Goal: Task Accomplishment & Management: Use online tool/utility

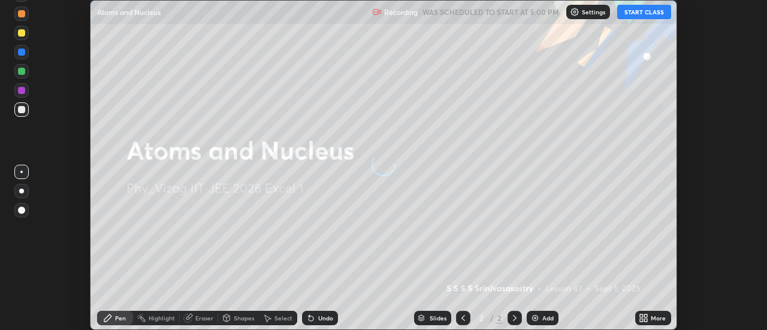
scroll to position [330, 766]
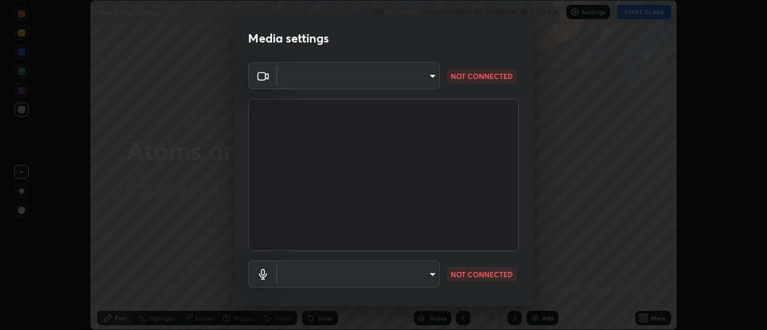
type input "ebf6c6488b735d5a44705984ed2dd2d6451cbc78617e13c2697a09295dc5aede"
type input "a2f9040feec1c67155d6f81bce0f318793adcc0a49472d63cdd1acf5ce755d3e"
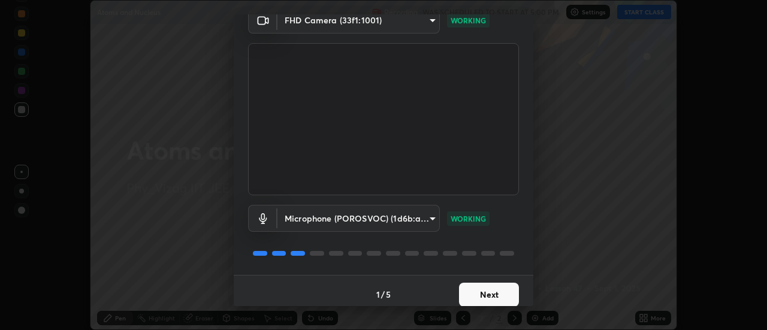
scroll to position [63, 0]
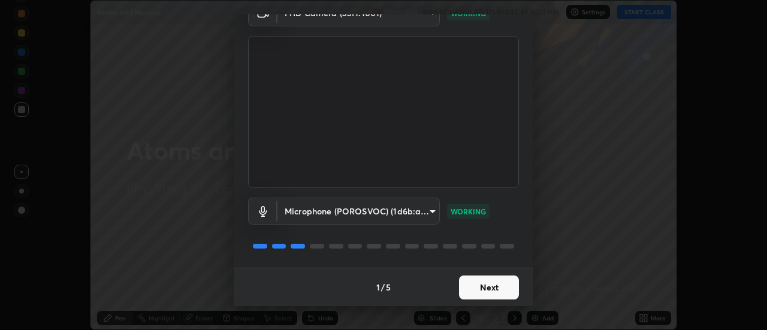
click at [471, 283] on button "Next" at bounding box center [489, 288] width 60 height 24
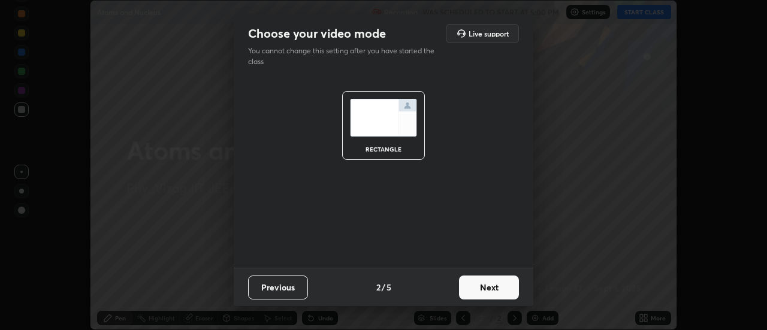
click at [481, 281] on button "Next" at bounding box center [489, 288] width 60 height 24
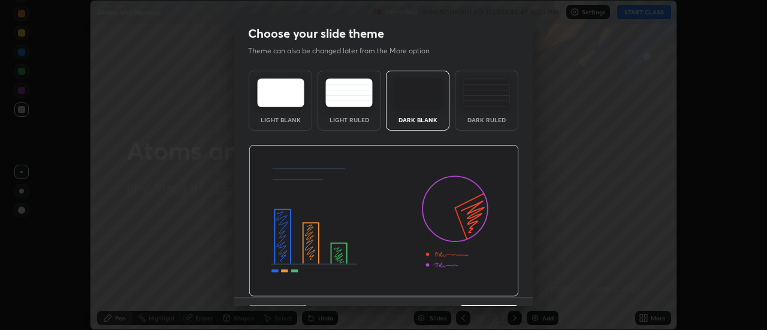
scroll to position [29, 0]
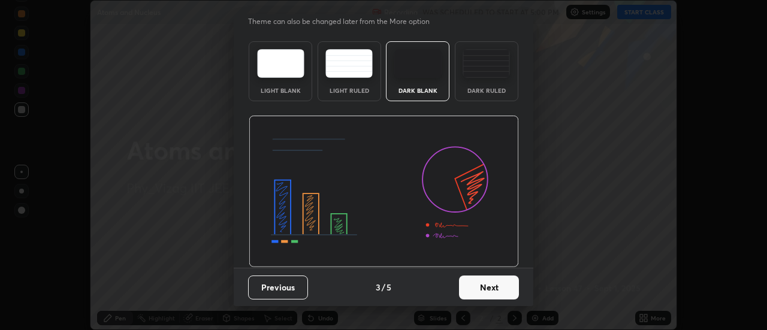
click at [492, 75] on img at bounding box center [485, 63] width 47 height 29
click at [485, 281] on button "Next" at bounding box center [489, 288] width 60 height 24
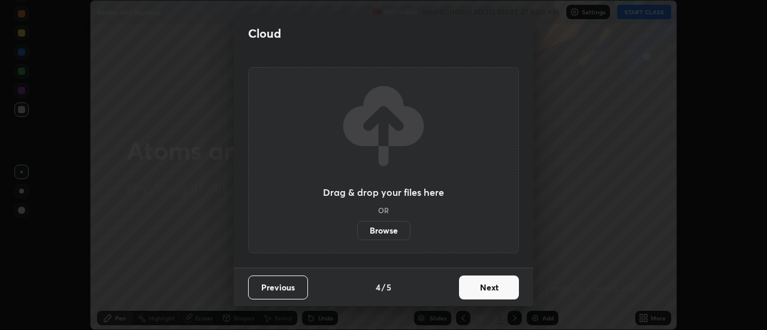
click at [485, 289] on button "Next" at bounding box center [489, 288] width 60 height 24
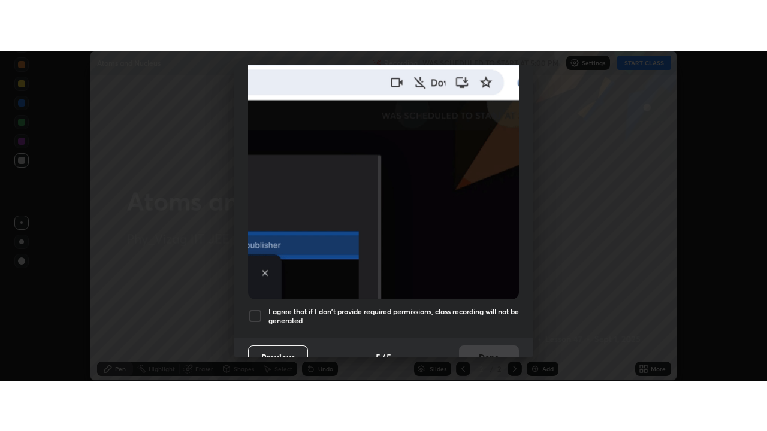
scroll to position [307, 0]
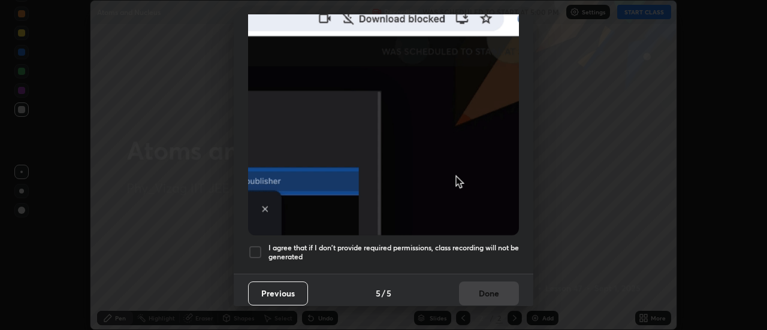
click at [464, 243] on h5 "I agree that if I don't provide required permissions, class recording will not …" at bounding box center [393, 252] width 250 height 19
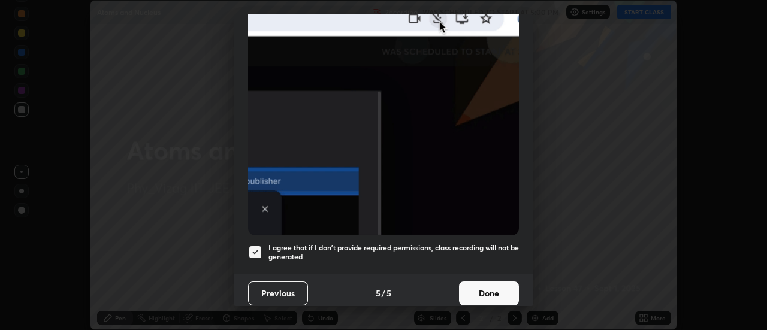
click at [478, 293] on button "Done" at bounding box center [489, 294] width 60 height 24
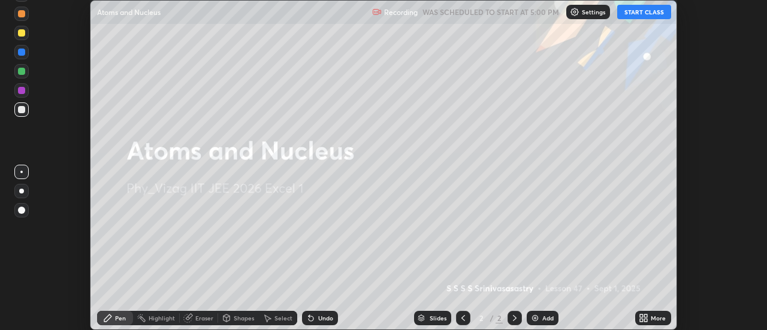
click at [643, 316] on icon at bounding box center [641, 316] width 3 height 3
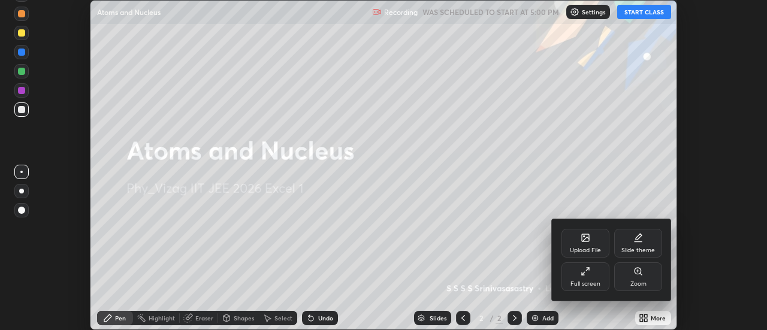
click at [585, 281] on div "Full screen" at bounding box center [585, 284] width 30 height 6
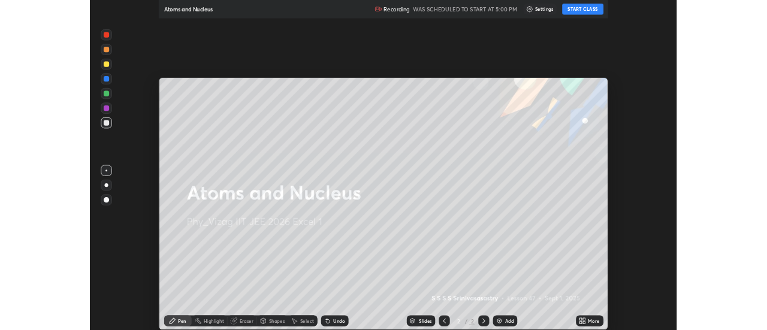
scroll to position [431, 767]
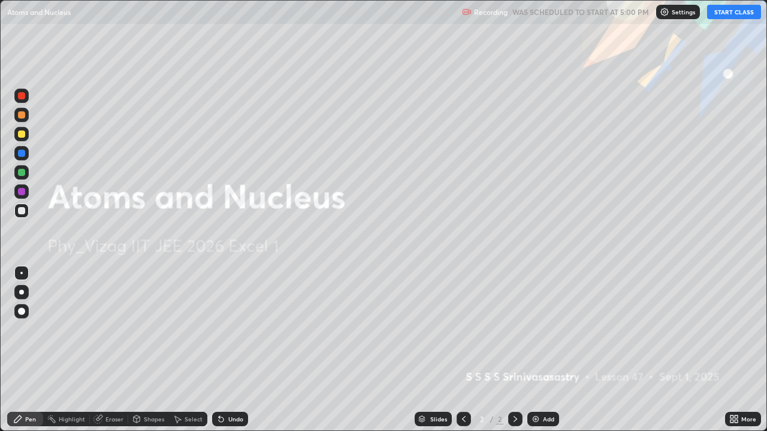
click at [548, 329] on div "Add" at bounding box center [543, 419] width 32 height 14
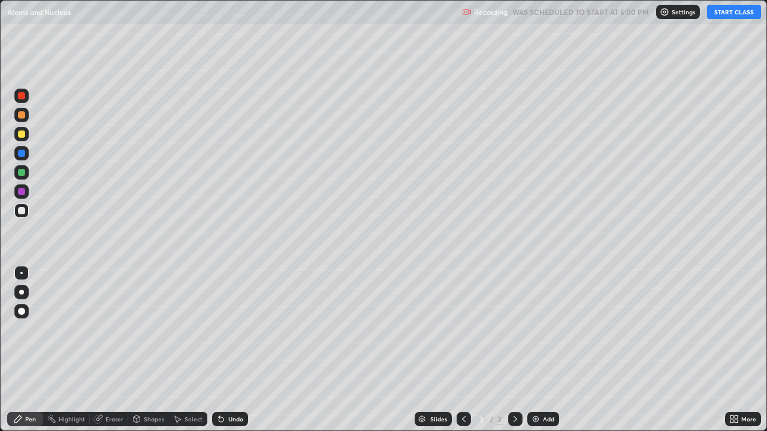
click at [733, 8] on button "START CLASS" at bounding box center [734, 12] width 54 height 14
click at [144, 329] on div "Shapes" at bounding box center [154, 419] width 20 height 6
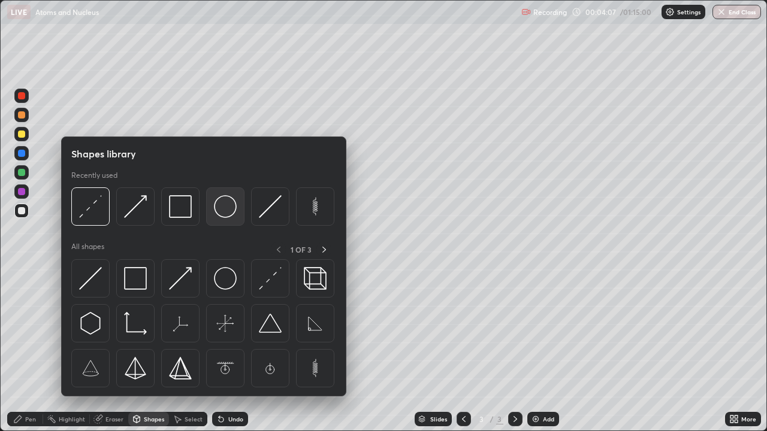
click at [218, 216] on img at bounding box center [225, 206] width 23 height 23
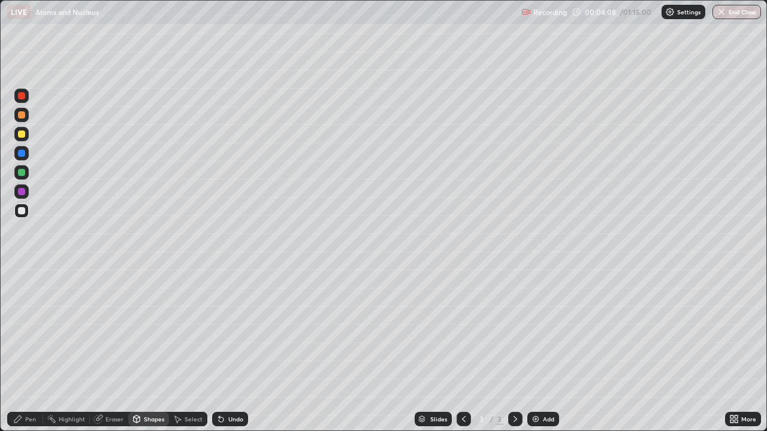
click at [27, 175] on div at bounding box center [21, 172] width 14 height 14
click at [231, 329] on div "Undo" at bounding box center [230, 419] width 36 height 14
click at [34, 329] on div "Pen" at bounding box center [30, 419] width 11 height 6
click at [20, 310] on div at bounding box center [21, 311] width 7 height 7
click at [152, 329] on div "Shapes" at bounding box center [154, 419] width 20 height 6
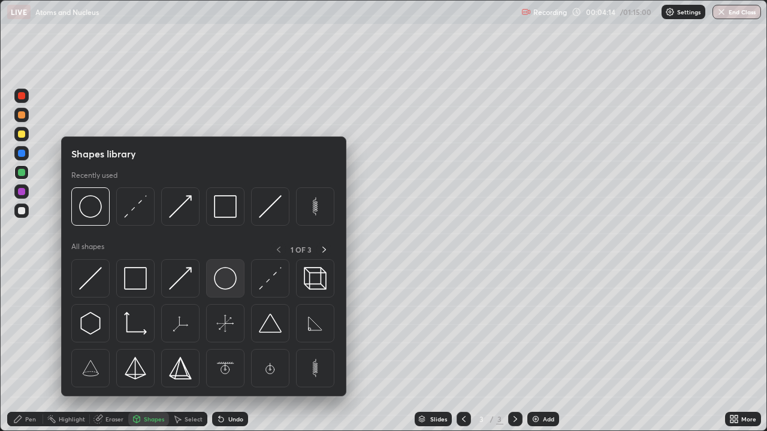
click at [223, 276] on img at bounding box center [225, 278] width 23 height 23
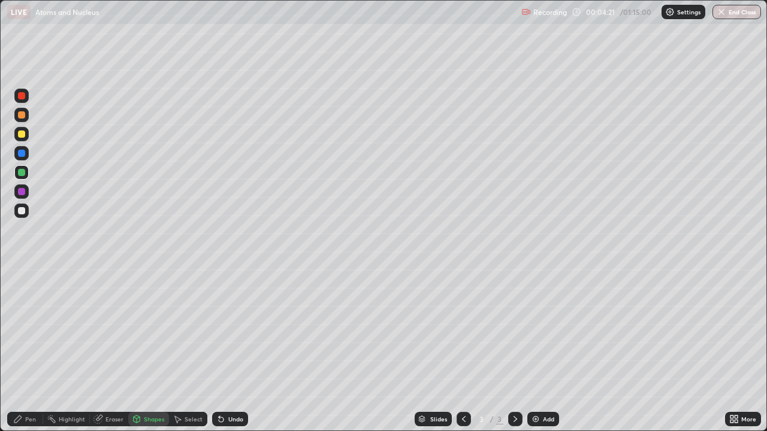
click at [20, 190] on div at bounding box center [21, 191] width 7 height 7
click at [26, 173] on div at bounding box center [21, 172] width 14 height 14
click at [155, 329] on div "Shapes" at bounding box center [154, 419] width 20 height 6
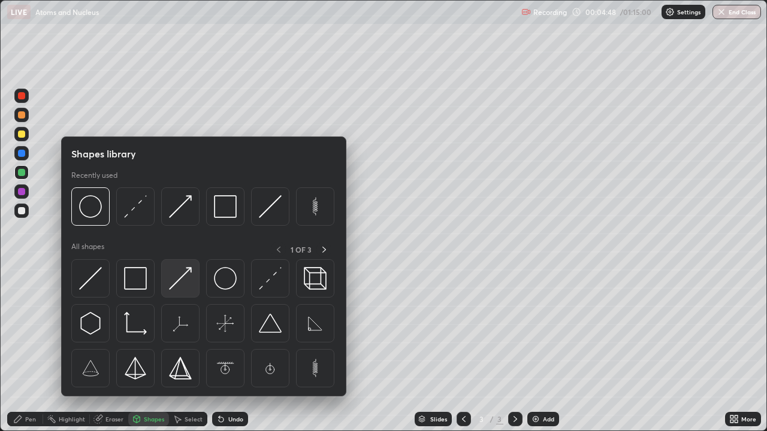
click at [180, 279] on img at bounding box center [180, 278] width 23 height 23
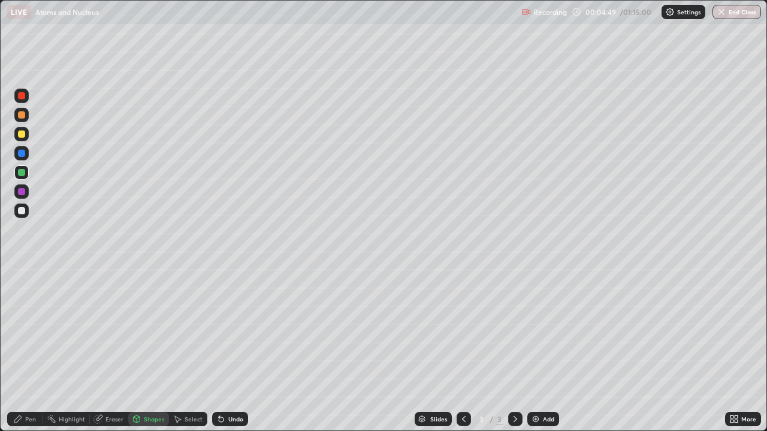
click at [23, 153] on div at bounding box center [21, 153] width 7 height 7
click at [32, 329] on div "Pen" at bounding box center [30, 419] width 11 height 6
click at [25, 216] on div at bounding box center [21, 211] width 14 height 14
click at [235, 329] on div "Undo" at bounding box center [235, 419] width 15 height 6
click at [28, 96] on div at bounding box center [21, 96] width 14 height 14
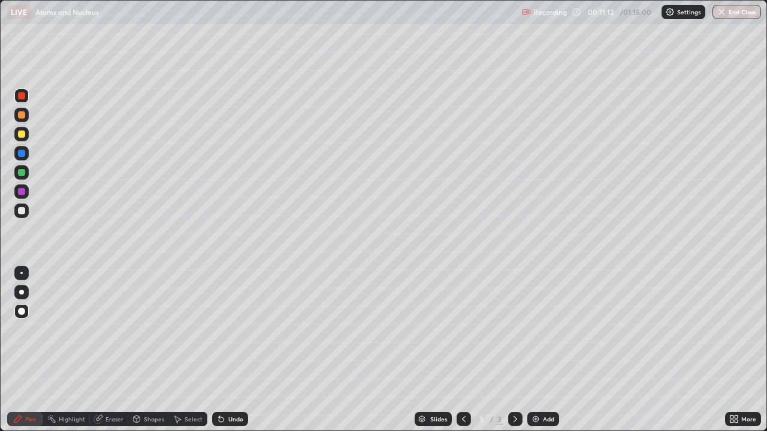
click at [23, 211] on div at bounding box center [21, 210] width 7 height 7
click at [25, 174] on div at bounding box center [21, 172] width 7 height 7
click at [22, 211] on div at bounding box center [21, 210] width 7 height 7
click at [235, 329] on div "Undo" at bounding box center [235, 419] width 15 height 6
click at [231, 329] on div "Undo" at bounding box center [235, 419] width 15 height 6
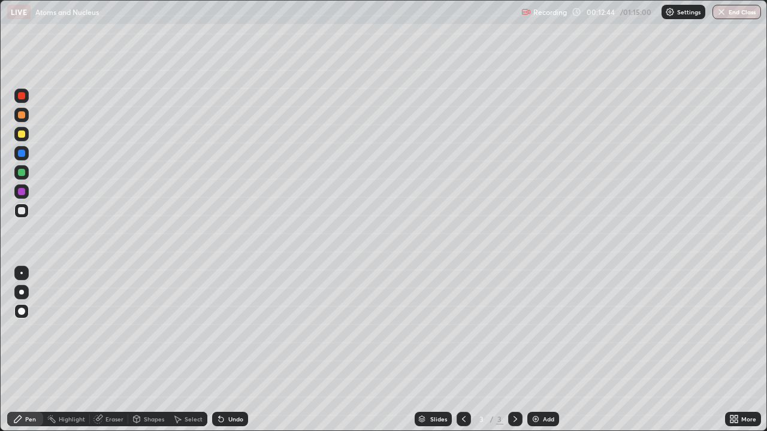
click at [26, 172] on div at bounding box center [21, 172] width 14 height 14
click at [25, 196] on div at bounding box center [21, 192] width 14 height 14
click at [543, 329] on div "Add" at bounding box center [548, 419] width 11 height 6
click at [22, 211] on div at bounding box center [21, 210] width 7 height 7
click at [143, 329] on div "Shapes" at bounding box center [148, 419] width 41 height 14
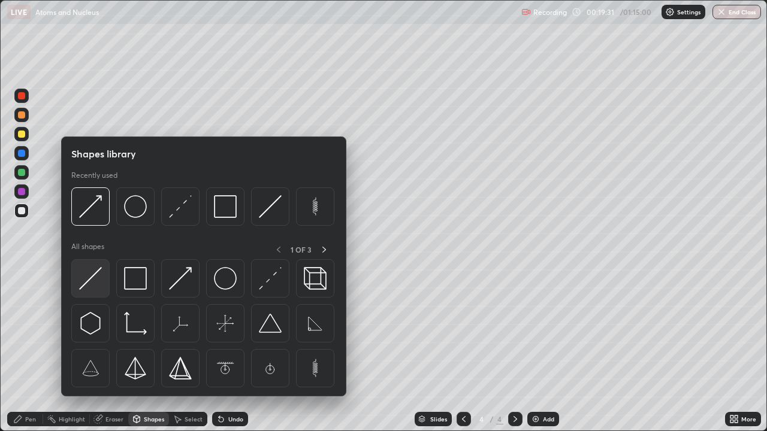
click at [95, 280] on img at bounding box center [90, 278] width 23 height 23
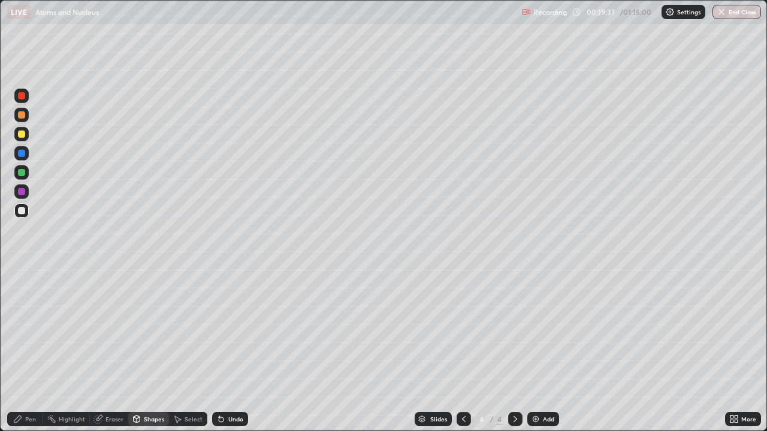
click at [155, 329] on div "Shapes" at bounding box center [154, 419] width 20 height 6
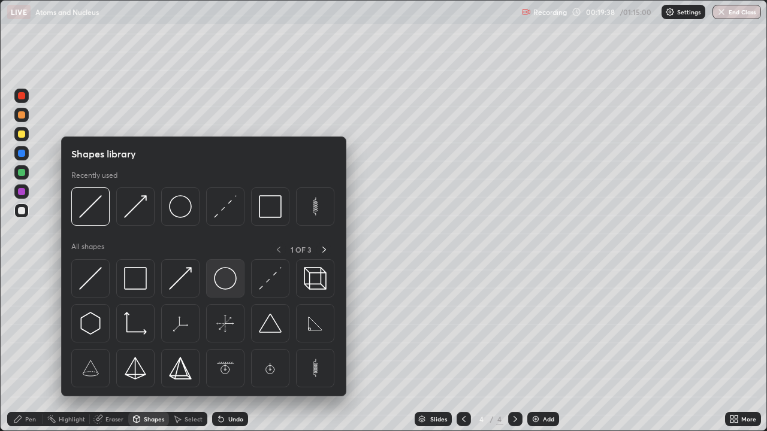
click at [234, 277] on img at bounding box center [225, 278] width 23 height 23
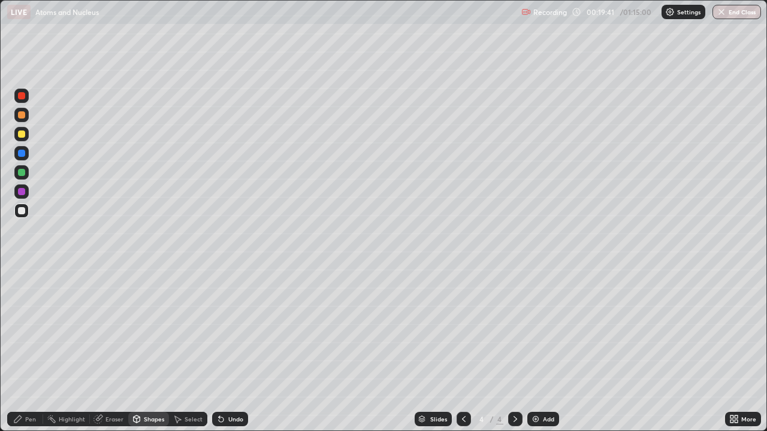
click at [113, 329] on div "Eraser" at bounding box center [114, 419] width 18 height 6
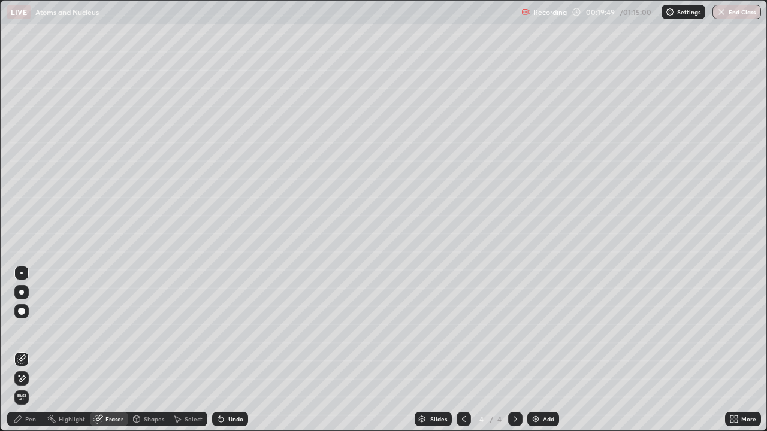
click at [151, 329] on div "Shapes" at bounding box center [154, 419] width 20 height 6
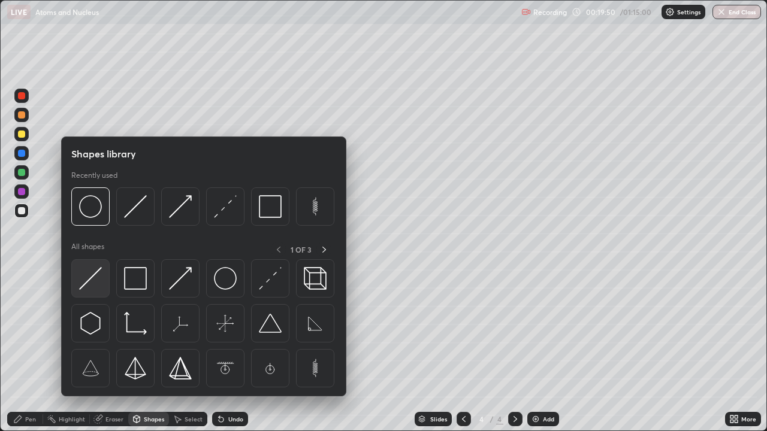
click at [94, 280] on img at bounding box center [90, 278] width 23 height 23
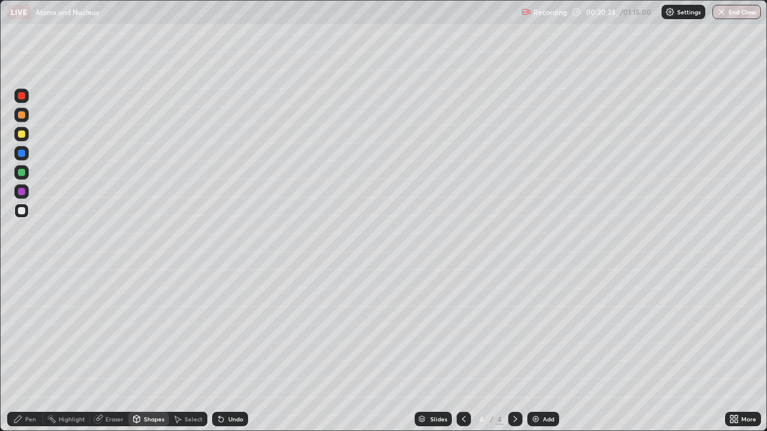
click at [232, 329] on div "Undo" at bounding box center [235, 419] width 15 height 6
click at [234, 329] on div "Undo" at bounding box center [235, 419] width 15 height 6
click at [236, 329] on div "Undo" at bounding box center [230, 419] width 36 height 14
click at [235, 329] on div "Undo" at bounding box center [230, 419] width 36 height 14
click at [235, 329] on div "Undo" at bounding box center [235, 419] width 15 height 6
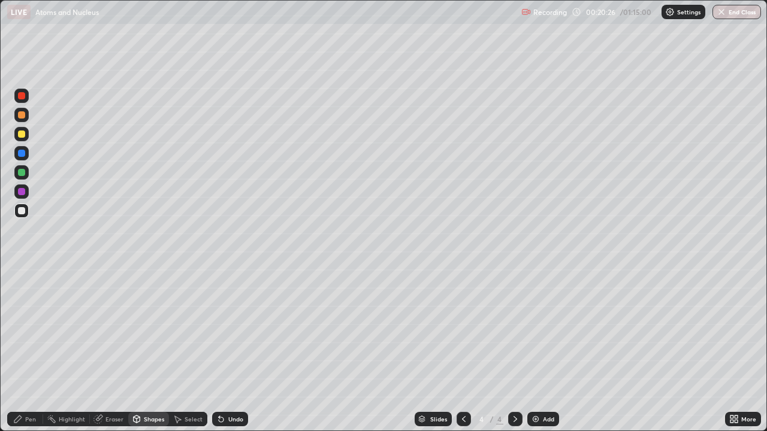
click at [157, 329] on div "Shapes" at bounding box center [154, 419] width 20 height 6
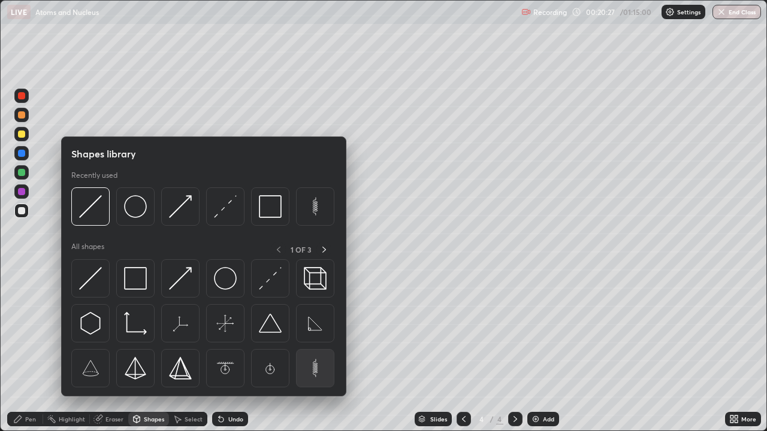
click at [314, 329] on img at bounding box center [315, 368] width 23 height 23
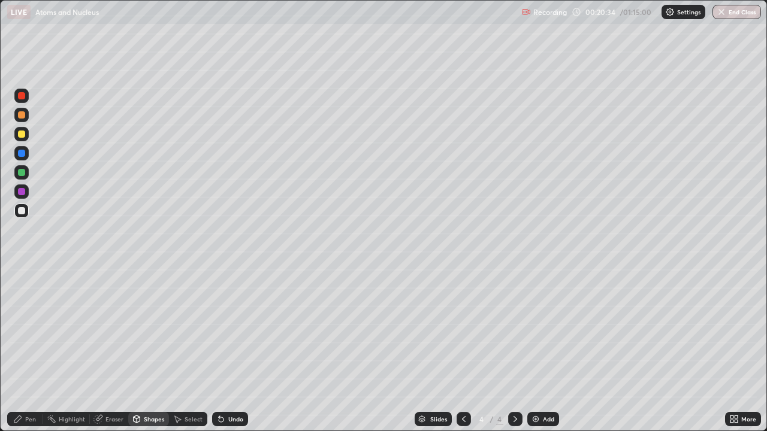
click at [116, 329] on div "Eraser" at bounding box center [114, 419] width 18 height 6
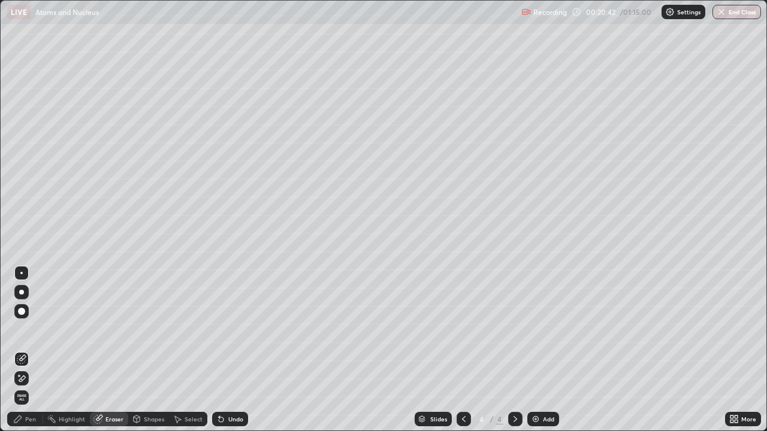
click at [149, 329] on div "Shapes" at bounding box center [154, 419] width 20 height 6
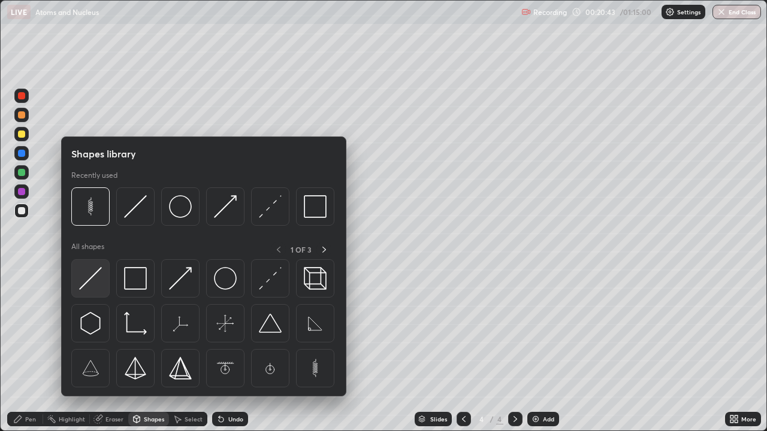
click at [95, 280] on img at bounding box center [90, 278] width 23 height 23
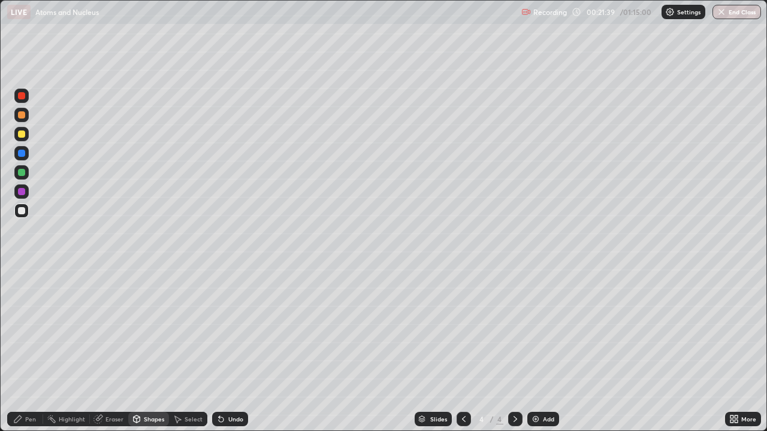
click at [229, 329] on div "Undo" at bounding box center [235, 419] width 15 height 6
click at [146, 329] on div "Shapes" at bounding box center [154, 419] width 20 height 6
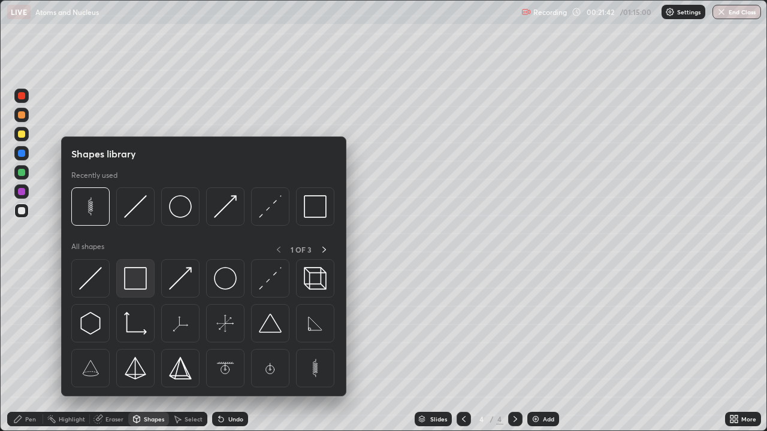
click at [145, 283] on img at bounding box center [135, 278] width 23 height 23
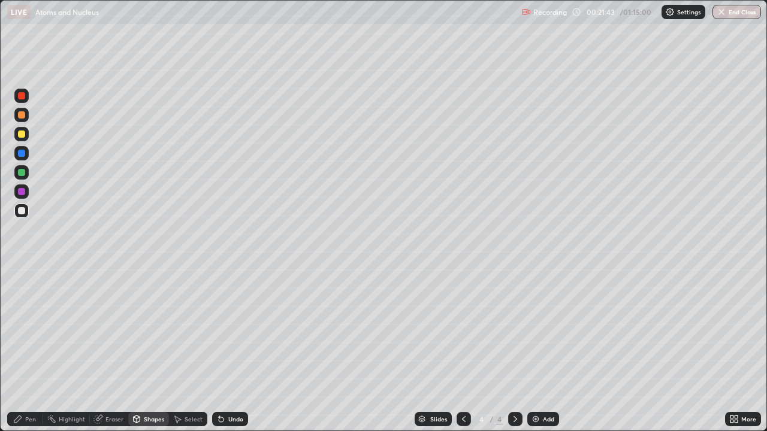
click at [22, 173] on div at bounding box center [21, 172] width 7 height 7
click at [29, 329] on div "Pen" at bounding box center [30, 419] width 11 height 6
click at [23, 210] on div at bounding box center [21, 210] width 7 height 7
click at [228, 329] on div "Undo" at bounding box center [235, 419] width 15 height 6
click at [144, 329] on div "Shapes" at bounding box center [154, 419] width 20 height 6
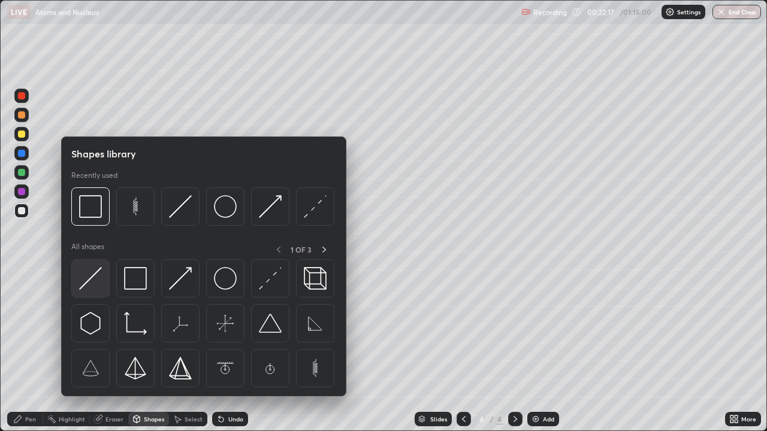
click at [92, 280] on img at bounding box center [90, 278] width 23 height 23
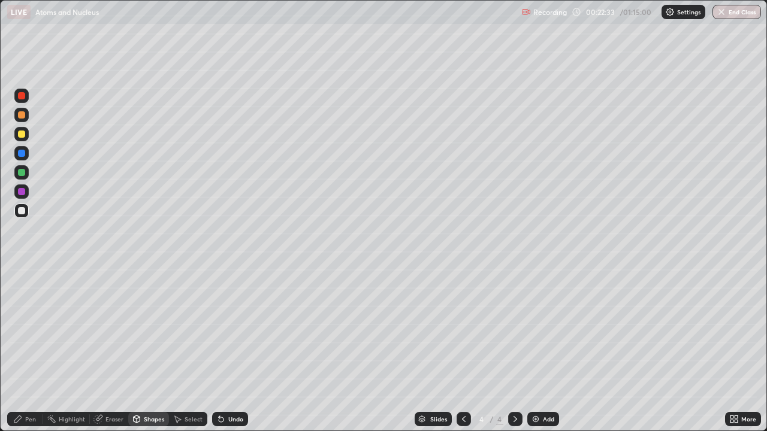
click at [230, 329] on div "Undo" at bounding box center [235, 419] width 15 height 6
click at [116, 329] on div "Eraser" at bounding box center [114, 419] width 18 height 6
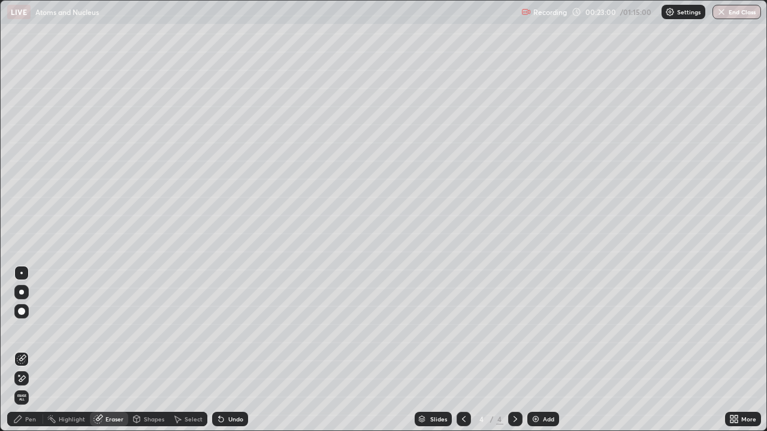
click at [34, 329] on div "Pen" at bounding box center [25, 419] width 36 height 14
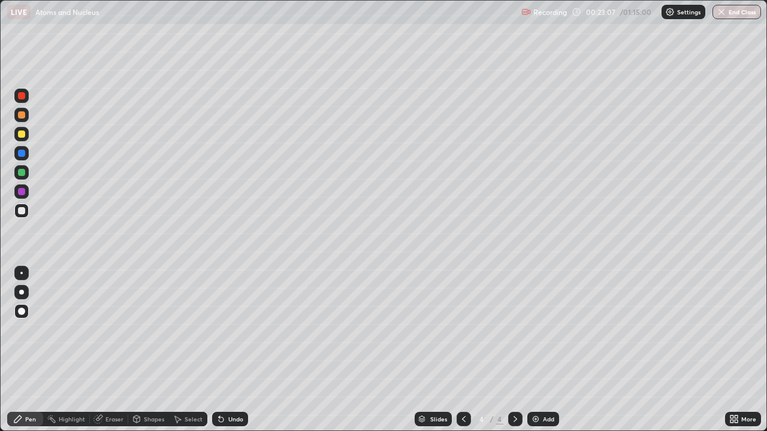
click at [154, 329] on div "Shapes" at bounding box center [154, 419] width 20 height 6
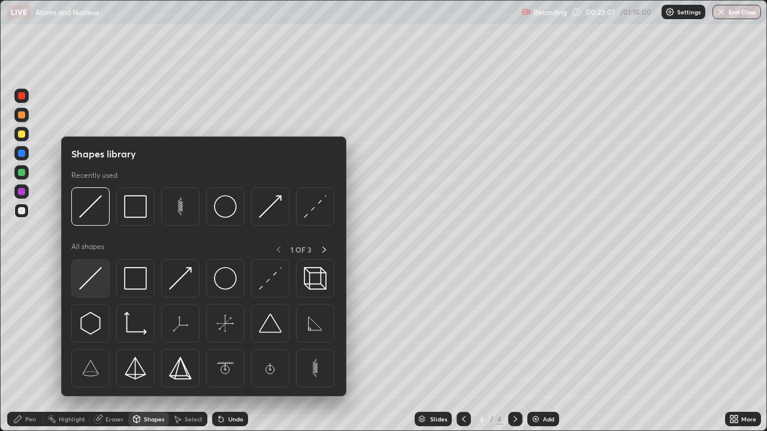
click at [101, 280] on img at bounding box center [90, 278] width 23 height 23
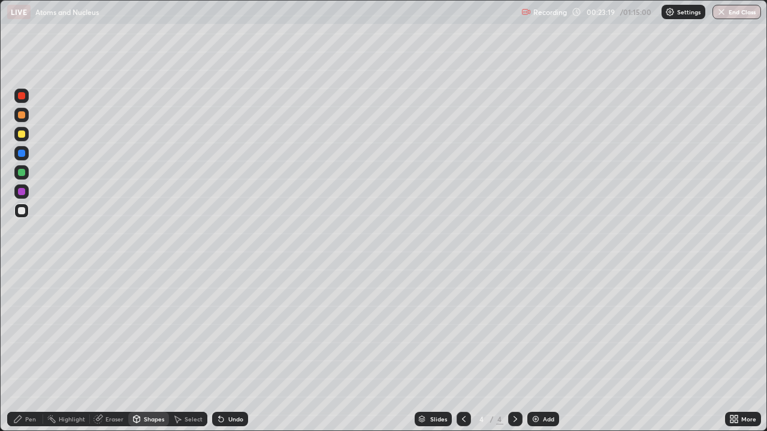
click at [32, 329] on div "Pen" at bounding box center [30, 419] width 11 height 6
click at [149, 329] on div "Shapes" at bounding box center [154, 419] width 20 height 6
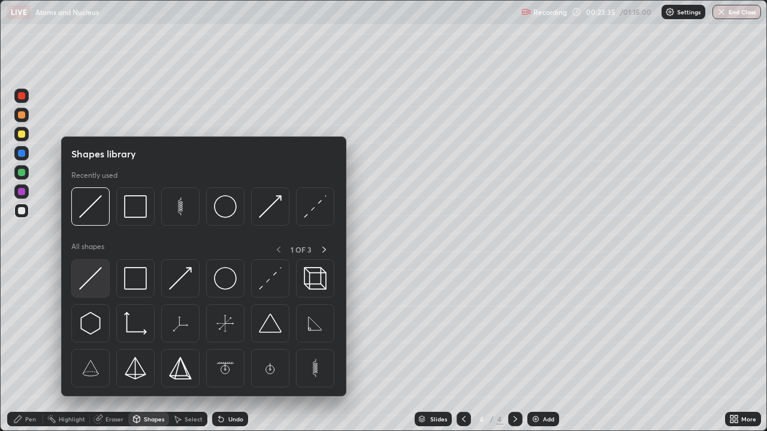
click at [92, 279] on img at bounding box center [90, 278] width 23 height 23
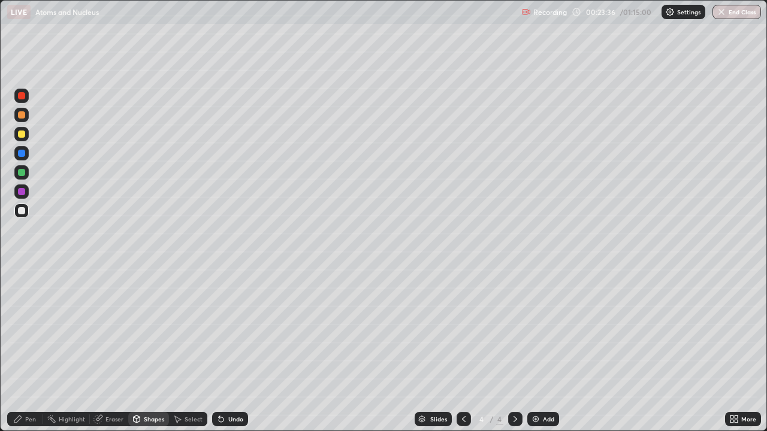
click at [21, 134] on div at bounding box center [21, 134] width 7 height 7
click at [19, 96] on div at bounding box center [21, 95] width 7 height 7
click at [27, 329] on div "Pen" at bounding box center [30, 419] width 11 height 6
click at [147, 329] on div "Shapes" at bounding box center [154, 419] width 20 height 6
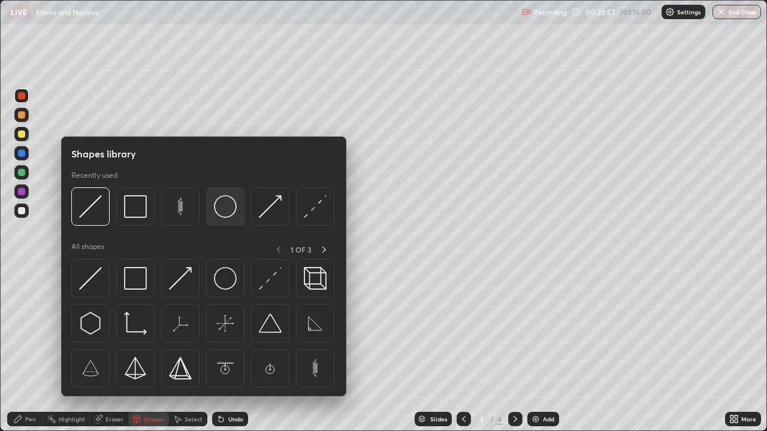
click at [231, 215] on img at bounding box center [225, 206] width 23 height 23
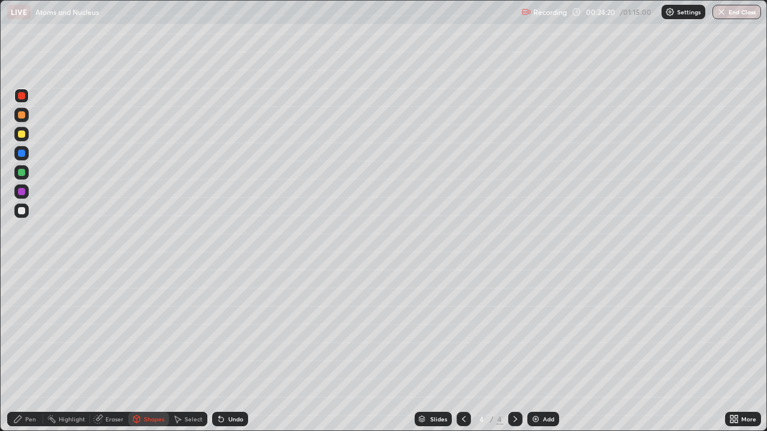
click at [148, 329] on div "Shapes" at bounding box center [154, 419] width 20 height 6
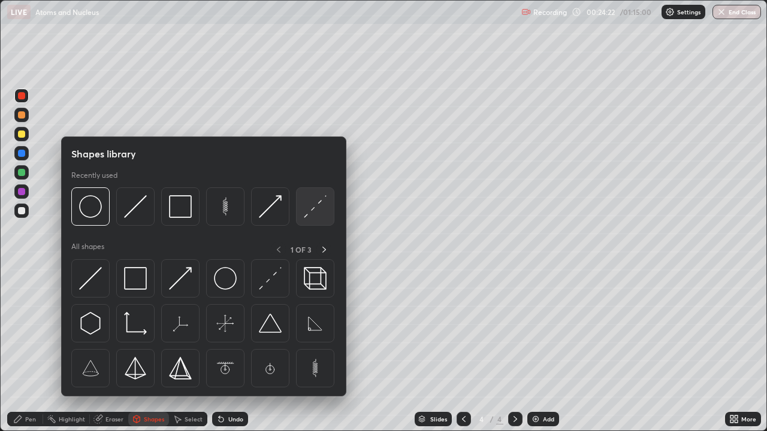
click at [308, 215] on img at bounding box center [315, 206] width 23 height 23
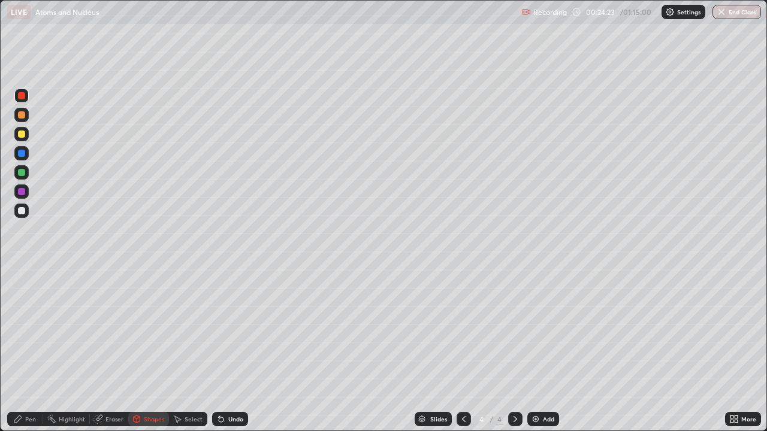
click at [23, 155] on div at bounding box center [21, 153] width 7 height 7
click at [143, 329] on div "Shapes" at bounding box center [148, 419] width 41 height 14
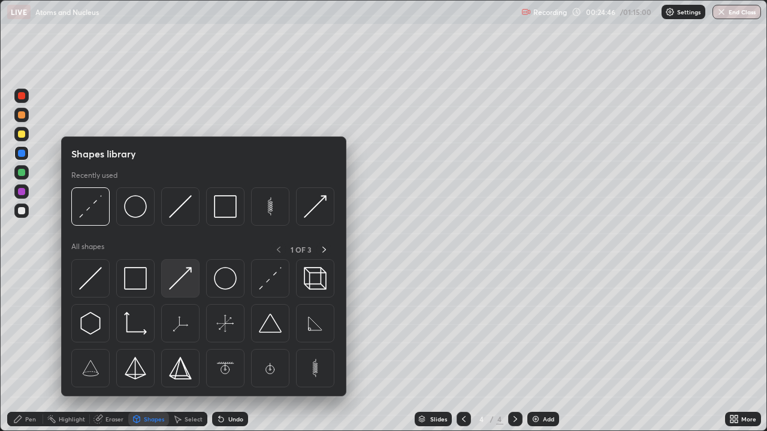
click at [175, 285] on img at bounding box center [180, 278] width 23 height 23
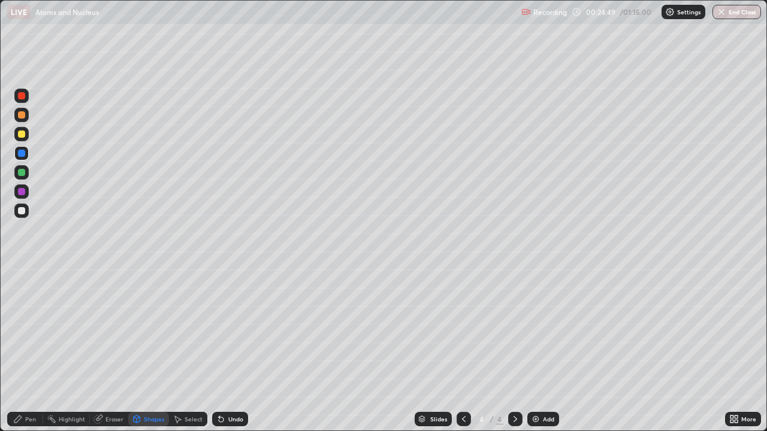
click at [233, 329] on div "Undo" at bounding box center [235, 419] width 15 height 6
click at [23, 95] on div at bounding box center [21, 95] width 7 height 7
click at [23, 115] on div at bounding box center [21, 114] width 7 height 7
click at [105, 329] on div "Eraser" at bounding box center [114, 419] width 18 height 6
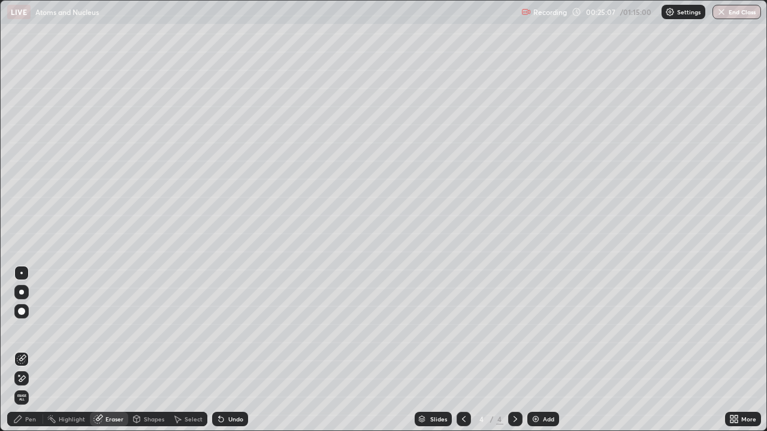
click at [34, 329] on div "Pen" at bounding box center [30, 419] width 11 height 6
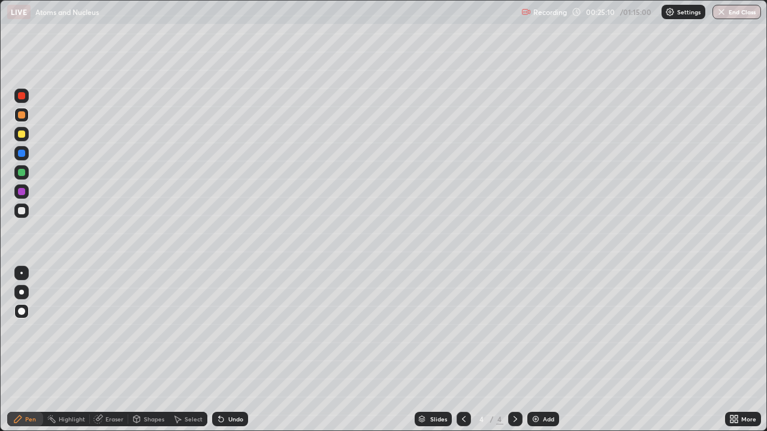
click at [151, 329] on div "Shapes" at bounding box center [154, 419] width 20 height 6
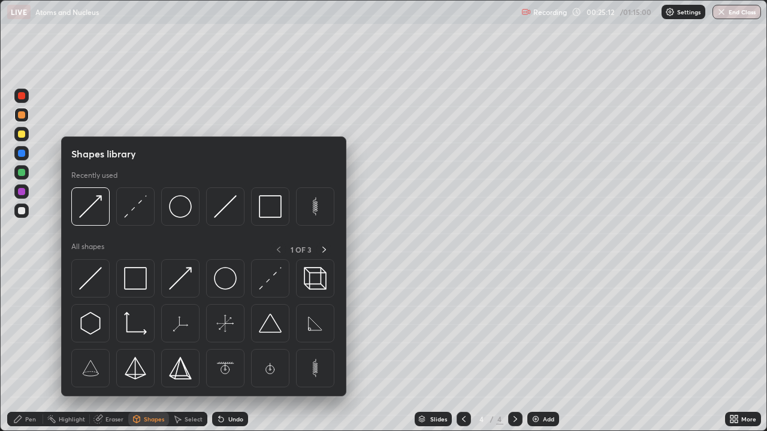
click at [154, 329] on div "Shapes" at bounding box center [154, 419] width 20 height 6
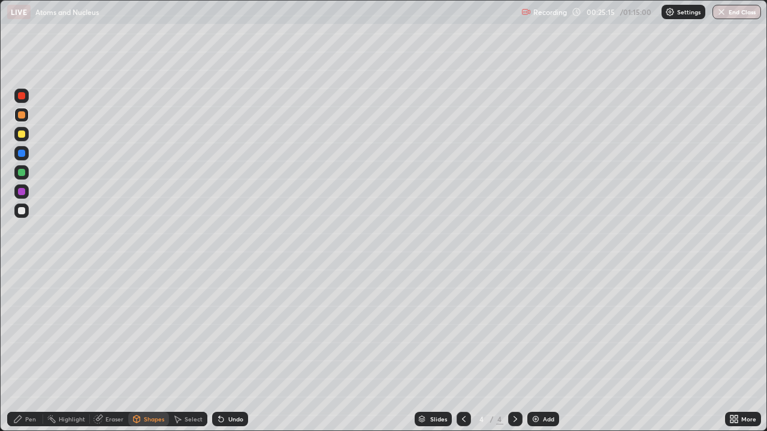
click at [23, 151] on div at bounding box center [21, 153] width 7 height 7
click at [31, 329] on div "Pen" at bounding box center [30, 419] width 11 height 6
click at [23, 132] on div at bounding box center [21, 134] width 7 height 7
click at [150, 329] on div "Shapes" at bounding box center [154, 419] width 20 height 6
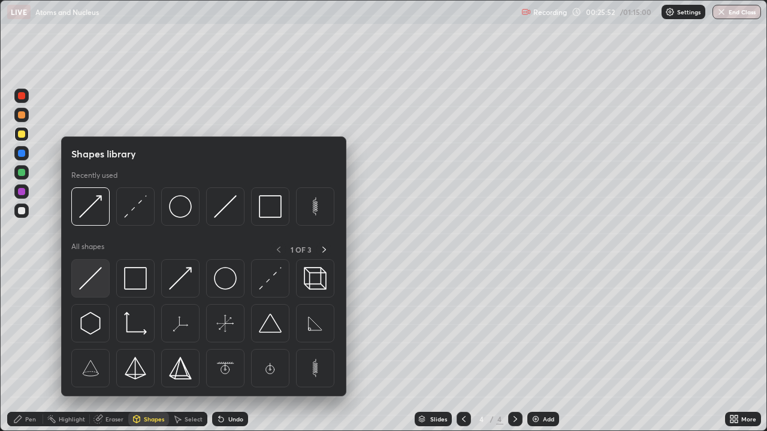
click at [97, 280] on img at bounding box center [90, 278] width 23 height 23
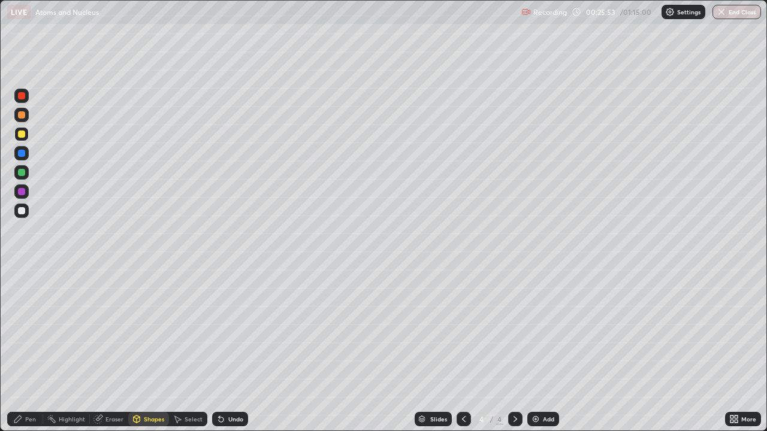
click at [25, 210] on div at bounding box center [21, 210] width 7 height 7
click at [22, 329] on icon at bounding box center [18, 420] width 10 height 10
click at [153, 329] on div "Shapes" at bounding box center [154, 419] width 20 height 6
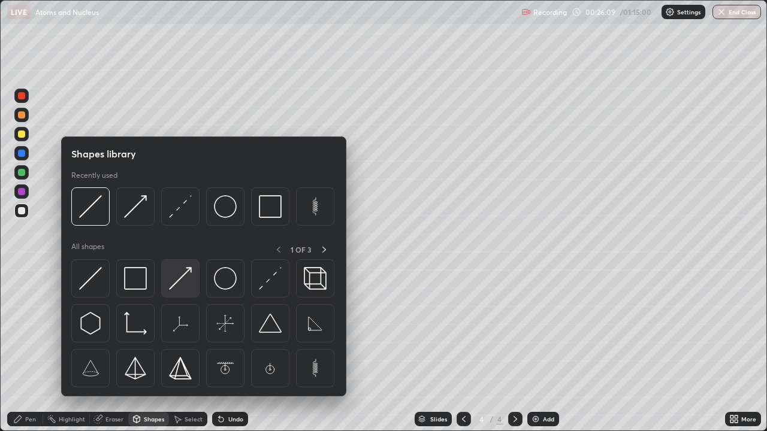
click at [182, 284] on img at bounding box center [180, 278] width 23 height 23
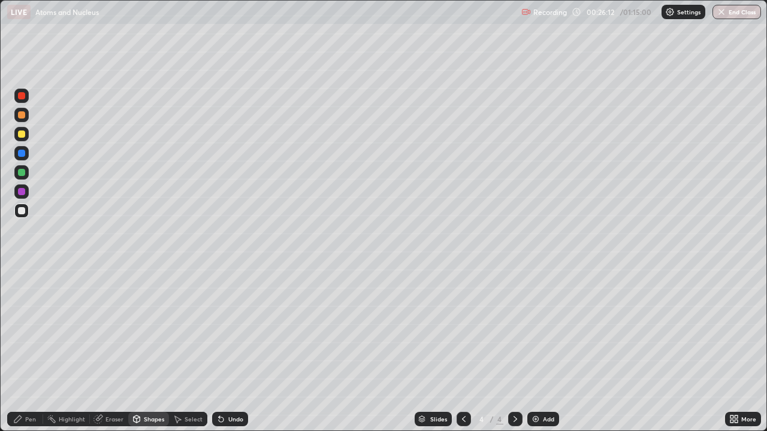
click at [32, 329] on div "Pen" at bounding box center [30, 419] width 11 height 6
click at [152, 329] on div "Shapes" at bounding box center [154, 419] width 20 height 6
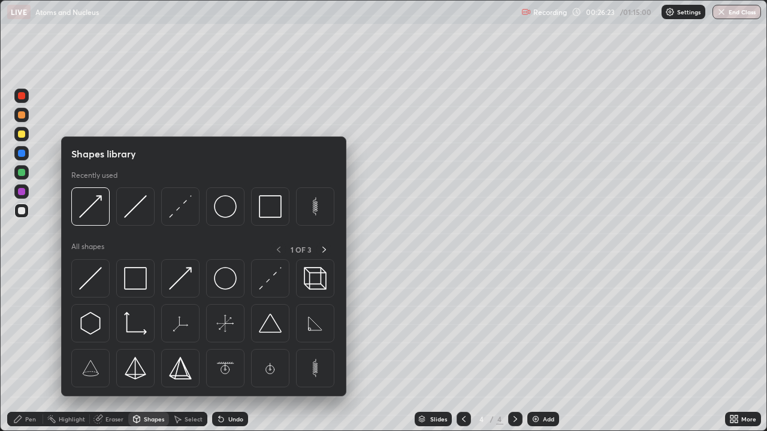
click at [152, 329] on div "Shapes" at bounding box center [154, 419] width 20 height 6
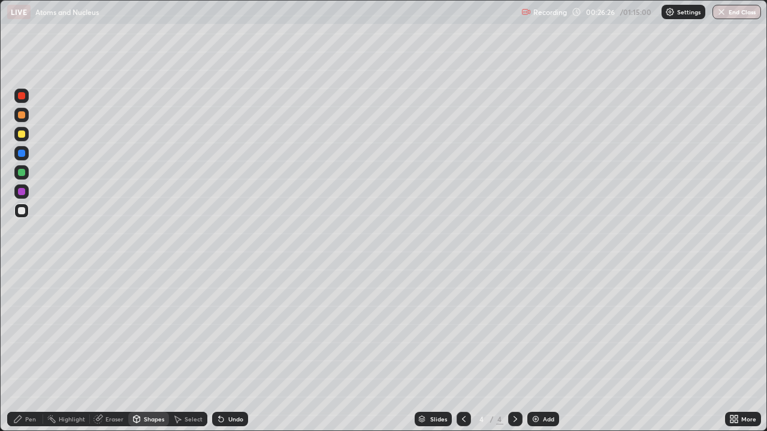
click at [36, 329] on div "Pen" at bounding box center [25, 419] width 36 height 14
click at [31, 329] on div "Pen" at bounding box center [30, 419] width 11 height 6
click at [148, 329] on div "Shapes" at bounding box center [154, 419] width 20 height 6
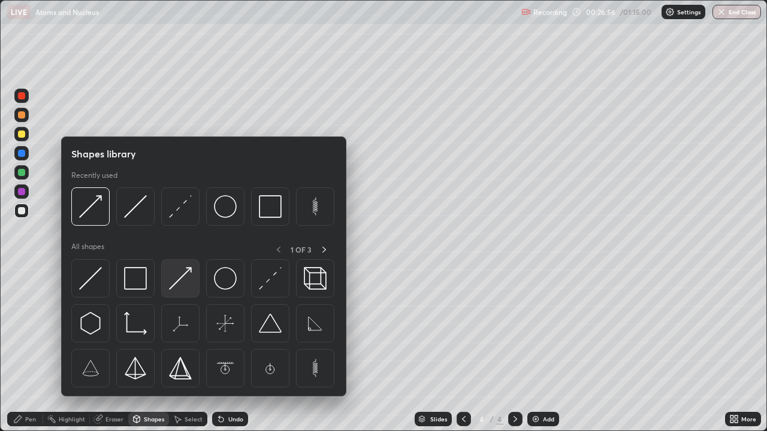
click at [177, 286] on img at bounding box center [180, 278] width 23 height 23
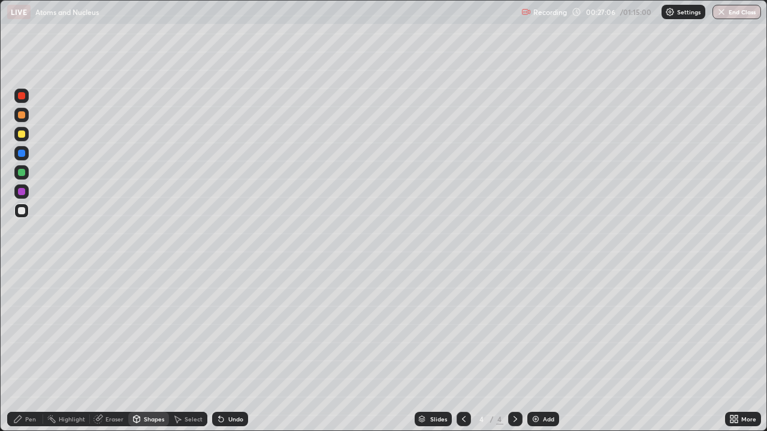
click at [35, 329] on div "Pen" at bounding box center [30, 419] width 11 height 6
click at [116, 329] on div "Eraser" at bounding box center [114, 419] width 18 height 6
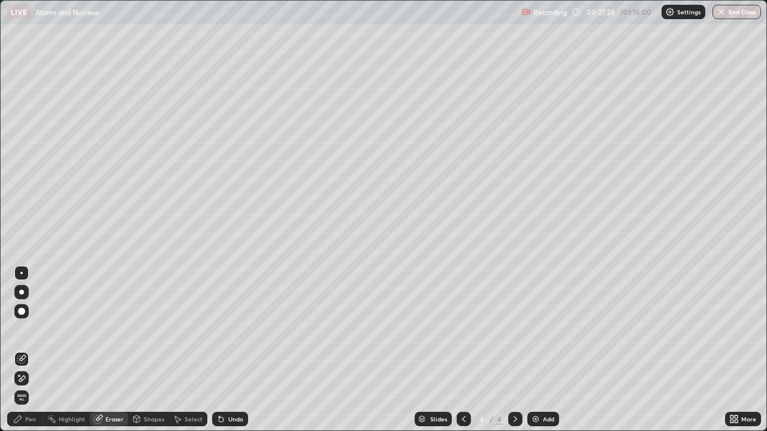
click at [28, 329] on div "Pen" at bounding box center [30, 419] width 11 height 6
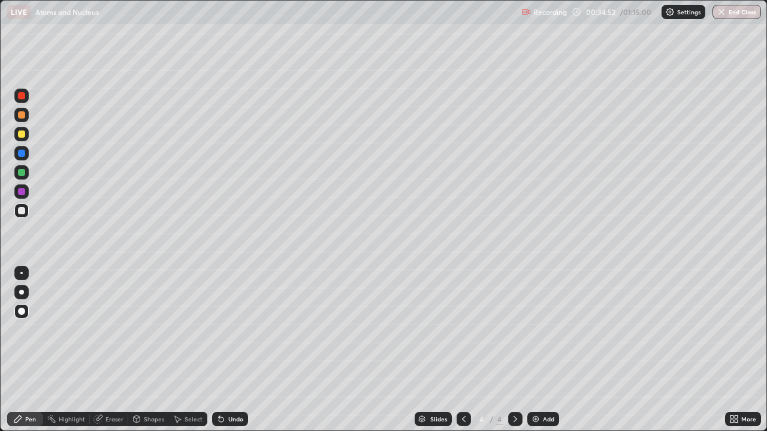
click at [236, 329] on div "Undo" at bounding box center [235, 419] width 15 height 6
click at [230, 329] on div "Undo" at bounding box center [235, 419] width 15 height 6
click at [234, 329] on div "Undo" at bounding box center [235, 419] width 15 height 6
click at [147, 329] on div "Shapes" at bounding box center [154, 419] width 20 height 6
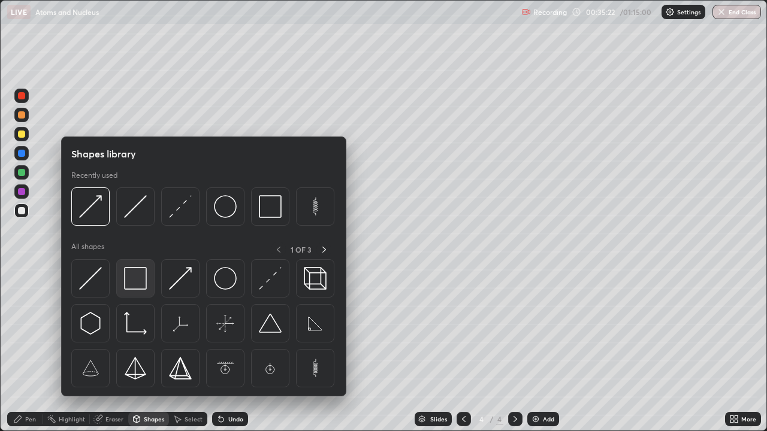
click at [137, 285] on img at bounding box center [135, 278] width 23 height 23
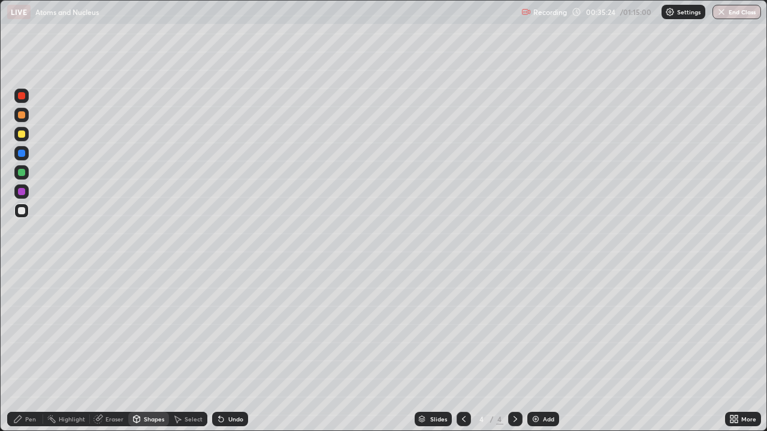
click at [22, 212] on div at bounding box center [21, 210] width 7 height 7
click at [540, 329] on div "Add" at bounding box center [543, 419] width 32 height 14
click at [140, 329] on icon at bounding box center [137, 420] width 10 height 10
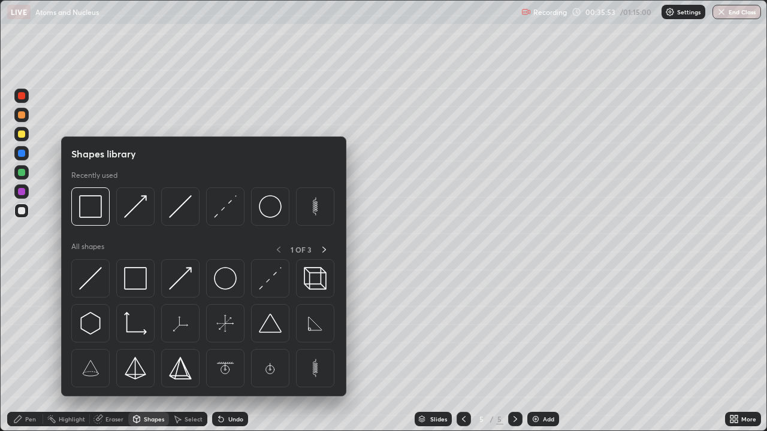
click at [22, 173] on div at bounding box center [21, 172] width 7 height 7
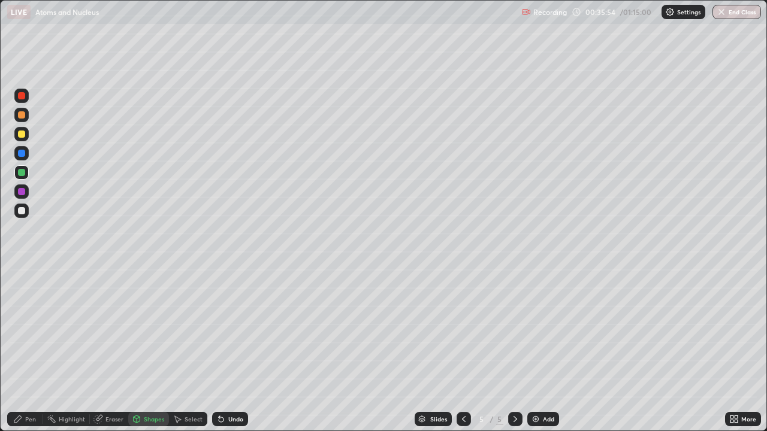
click at [146, 329] on div "Shapes" at bounding box center [154, 419] width 20 height 6
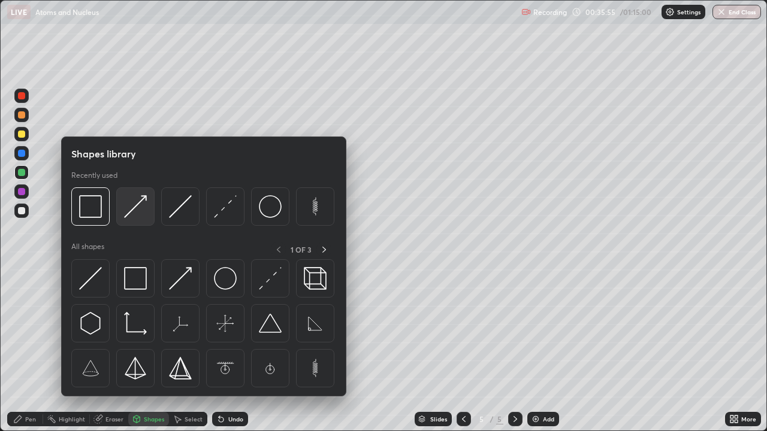
click at [143, 209] on img at bounding box center [135, 206] width 23 height 23
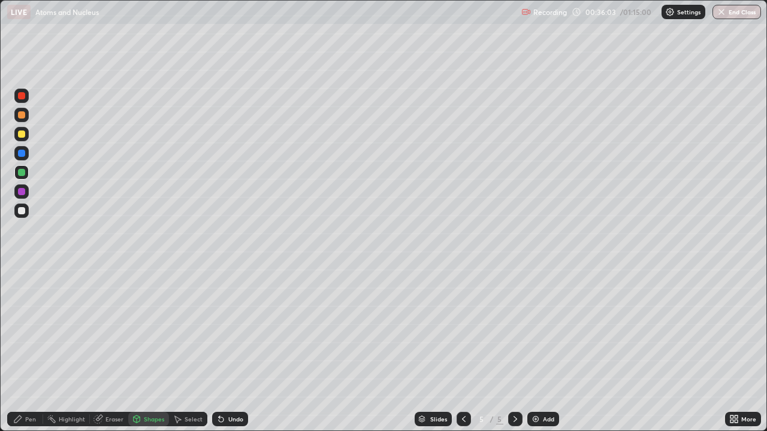
click at [30, 329] on div "Pen" at bounding box center [30, 419] width 11 height 6
click at [219, 329] on icon at bounding box center [221, 420] width 5 height 5
click at [224, 329] on div "Undo" at bounding box center [230, 419] width 36 height 14
click at [233, 329] on div "Undo" at bounding box center [235, 419] width 15 height 6
click at [23, 192] on div at bounding box center [21, 191] width 7 height 7
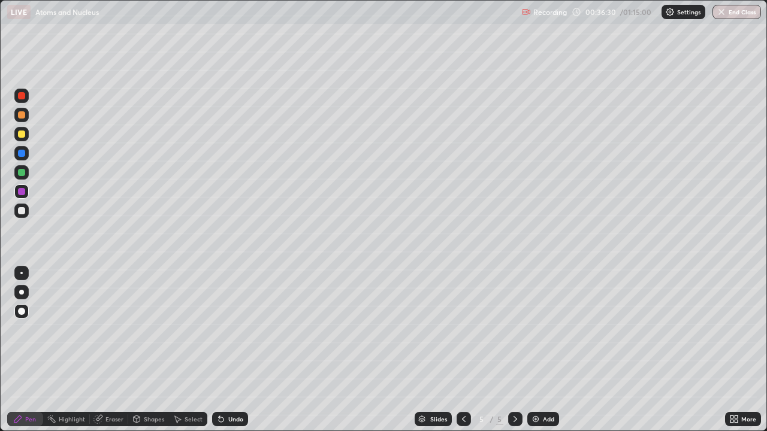
click at [23, 114] on div at bounding box center [21, 114] width 7 height 7
click at [22, 152] on div at bounding box center [21, 153] width 7 height 7
click at [156, 329] on div "Shapes" at bounding box center [154, 419] width 20 height 6
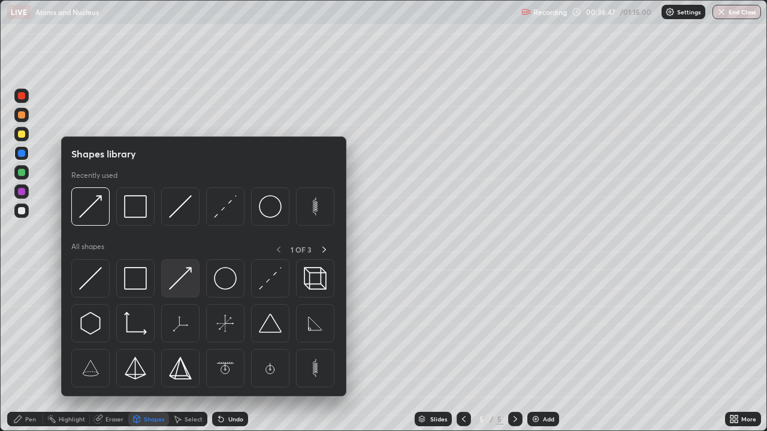
click at [185, 280] on img at bounding box center [180, 278] width 23 height 23
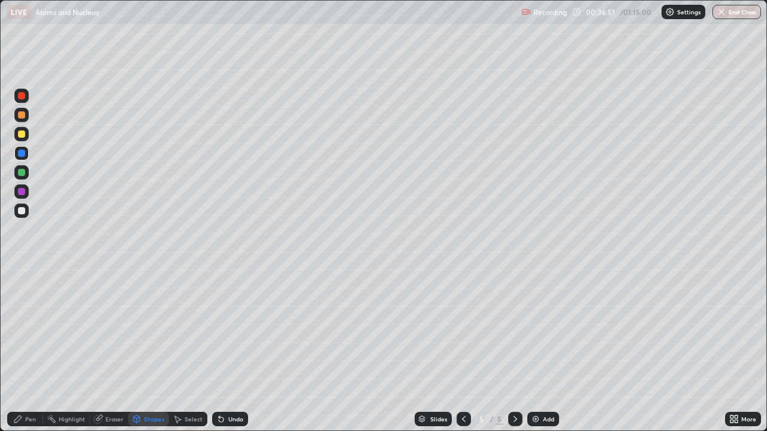
click at [28, 329] on div "Pen" at bounding box center [30, 419] width 11 height 6
click at [22, 190] on div at bounding box center [21, 191] width 7 height 7
click at [22, 115] on div at bounding box center [21, 114] width 7 height 7
click at [23, 191] on div at bounding box center [21, 191] width 7 height 7
click at [26, 212] on div at bounding box center [21, 211] width 14 height 14
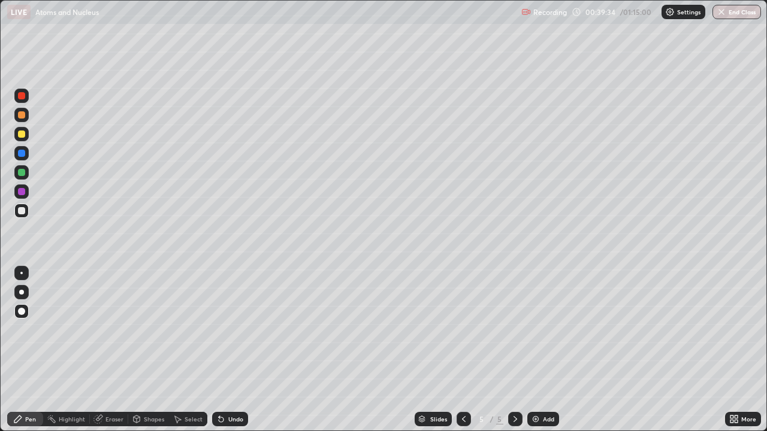
click at [155, 329] on div "Shapes" at bounding box center [154, 419] width 20 height 6
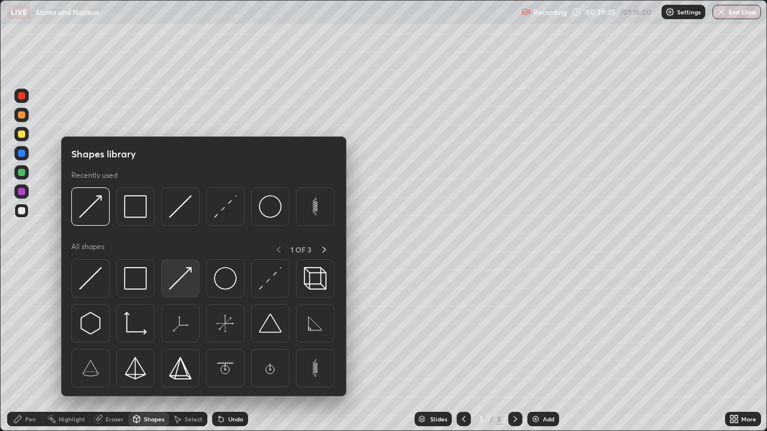
click at [179, 288] on img at bounding box center [180, 278] width 23 height 23
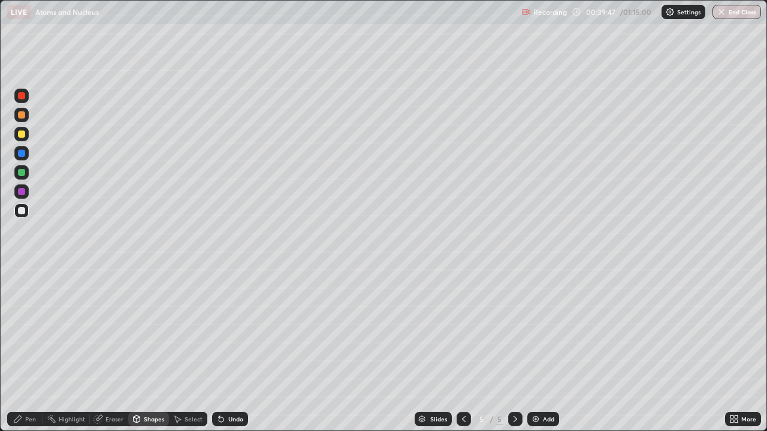
click at [23, 135] on div at bounding box center [21, 134] width 7 height 7
click at [145, 329] on div "Shapes" at bounding box center [154, 419] width 20 height 6
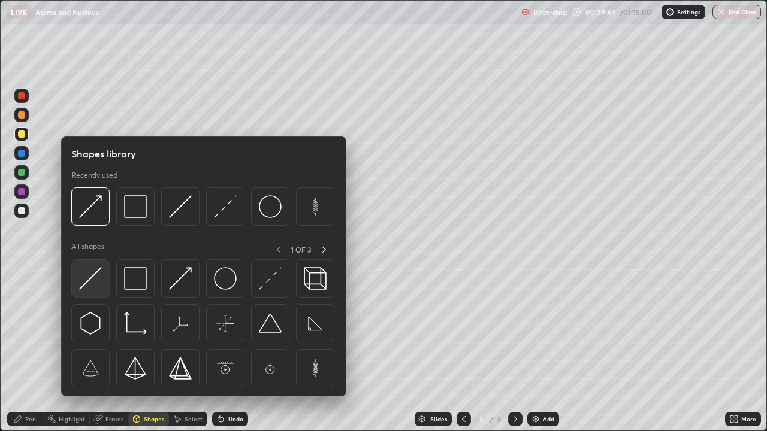
click at [92, 283] on img at bounding box center [90, 278] width 23 height 23
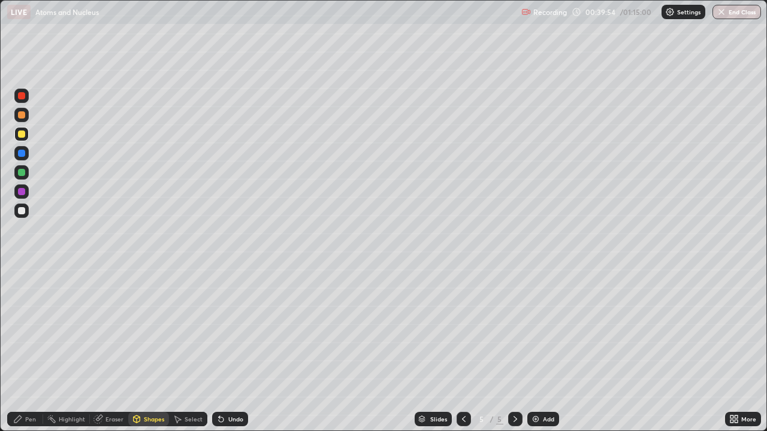
click at [25, 329] on div "Pen" at bounding box center [30, 419] width 11 height 6
click at [25, 211] on div at bounding box center [21, 210] width 7 height 7
click at [228, 329] on div "Undo" at bounding box center [235, 419] width 15 height 6
click at [547, 329] on div "Add" at bounding box center [548, 419] width 11 height 6
click at [26, 191] on div at bounding box center [21, 192] width 14 height 14
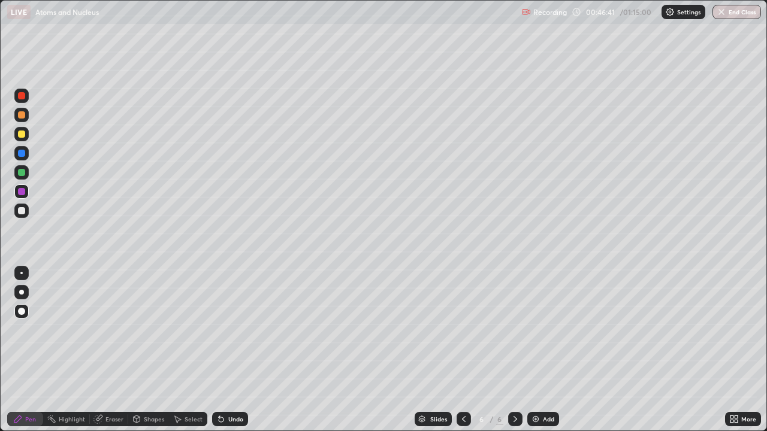
click at [28, 209] on div at bounding box center [21, 211] width 14 height 14
click at [23, 175] on div at bounding box center [21, 172] width 7 height 7
click at [191, 329] on div "Select" at bounding box center [194, 419] width 18 height 6
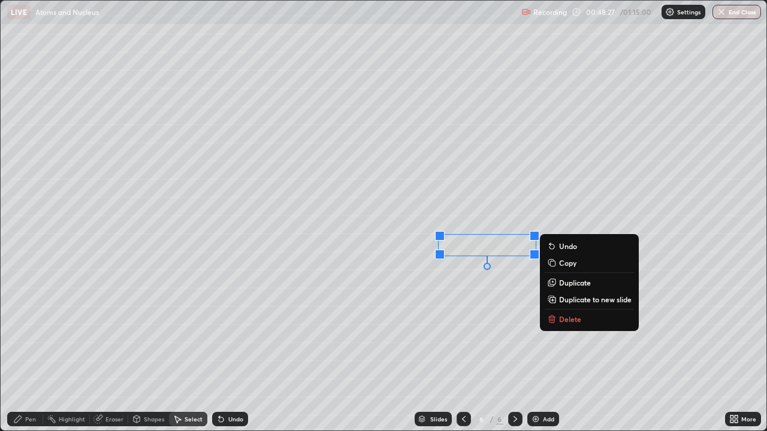
click at [32, 329] on div "Pen" at bounding box center [30, 419] width 11 height 6
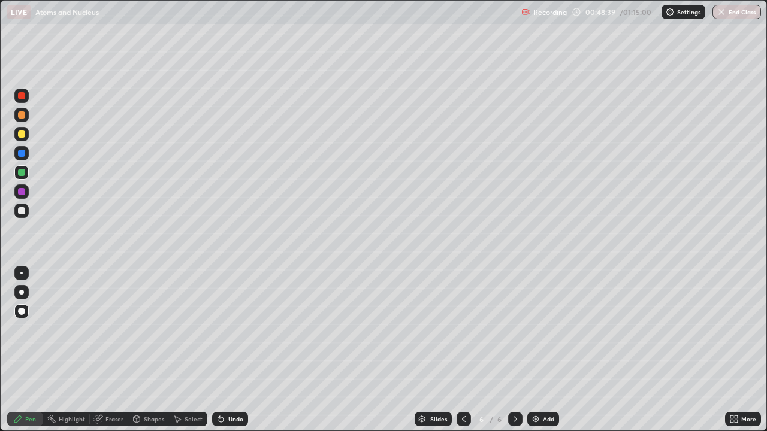
click at [26, 210] on div at bounding box center [21, 211] width 14 height 14
click at [540, 329] on div "Add" at bounding box center [543, 419] width 32 height 14
click at [537, 329] on img at bounding box center [536, 420] width 10 height 10
click at [150, 329] on div "Shapes" at bounding box center [154, 419] width 20 height 6
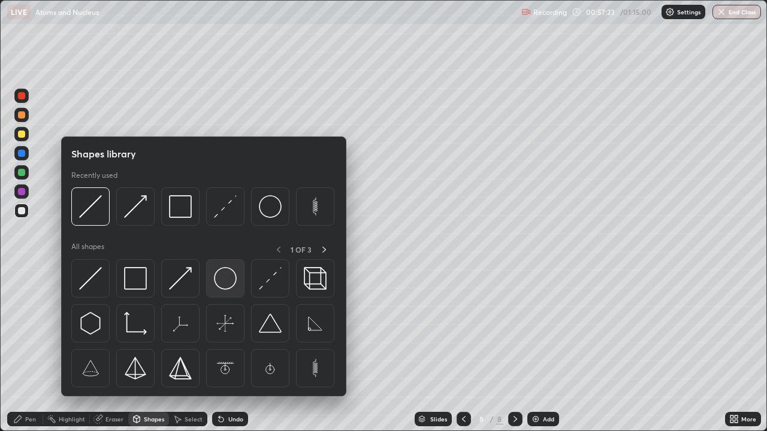
click at [222, 281] on img at bounding box center [225, 278] width 23 height 23
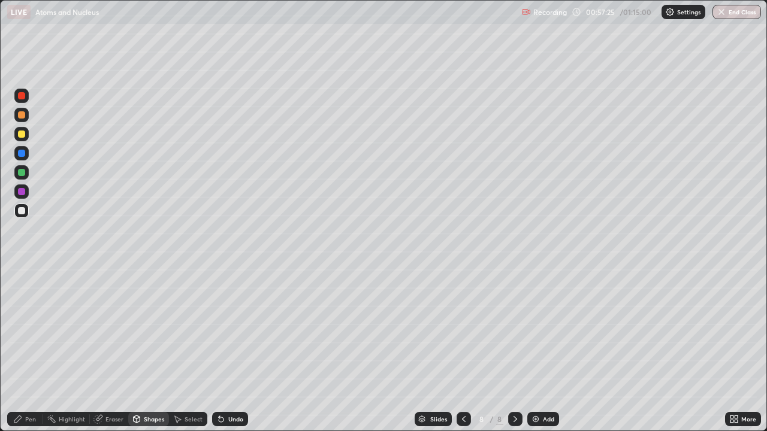
click at [23, 191] on div at bounding box center [21, 191] width 7 height 7
click at [23, 155] on div at bounding box center [21, 153] width 7 height 7
click at [22, 329] on icon at bounding box center [18, 420] width 10 height 10
click at [21, 208] on div at bounding box center [21, 210] width 7 height 7
click at [234, 329] on div "Undo" at bounding box center [235, 419] width 15 height 6
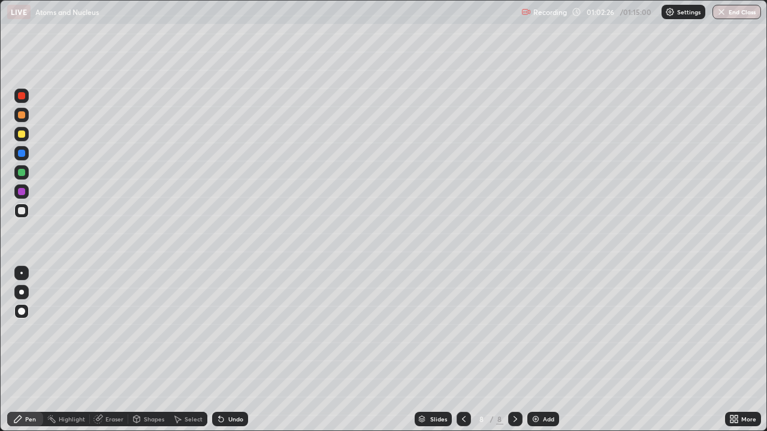
click at [22, 97] on div at bounding box center [21, 95] width 7 height 7
click at [22, 134] on div at bounding box center [21, 134] width 7 height 7
click at [23, 152] on div at bounding box center [21, 153] width 7 height 7
click at [748, 16] on button "End Class" at bounding box center [736, 12] width 49 height 14
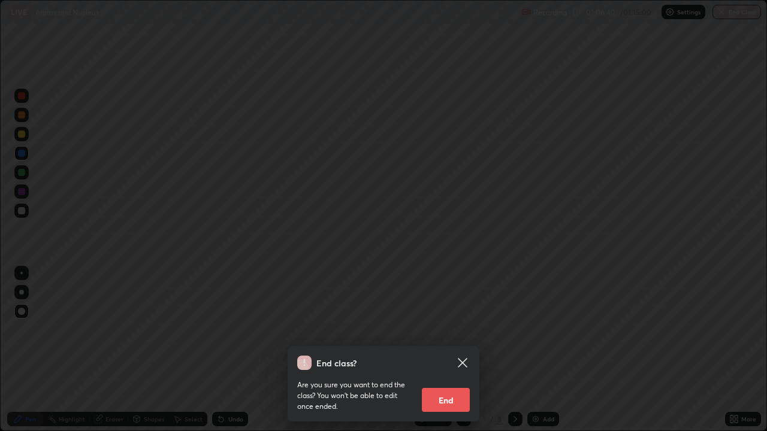
click at [456, 329] on button "End" at bounding box center [446, 400] width 48 height 24
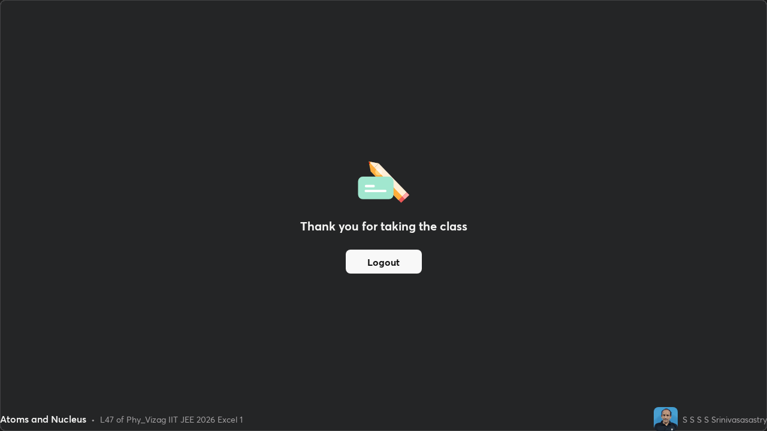
click at [371, 263] on button "Logout" at bounding box center [384, 262] width 76 height 24
click at [347, 265] on button "Logout" at bounding box center [384, 262] width 76 height 24
click at [348, 267] on button "Logout" at bounding box center [384, 262] width 76 height 24
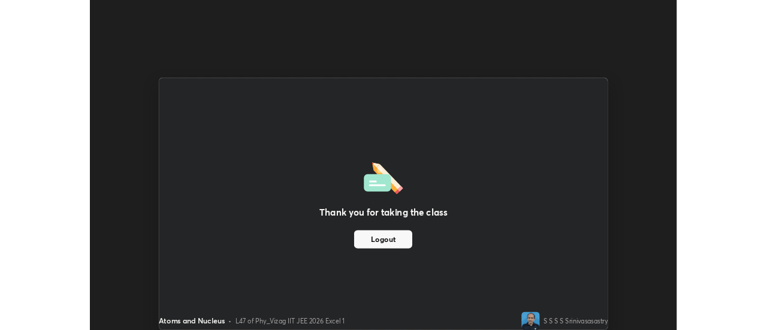
scroll to position [59577, 59141]
